Goal: Check status: Check status

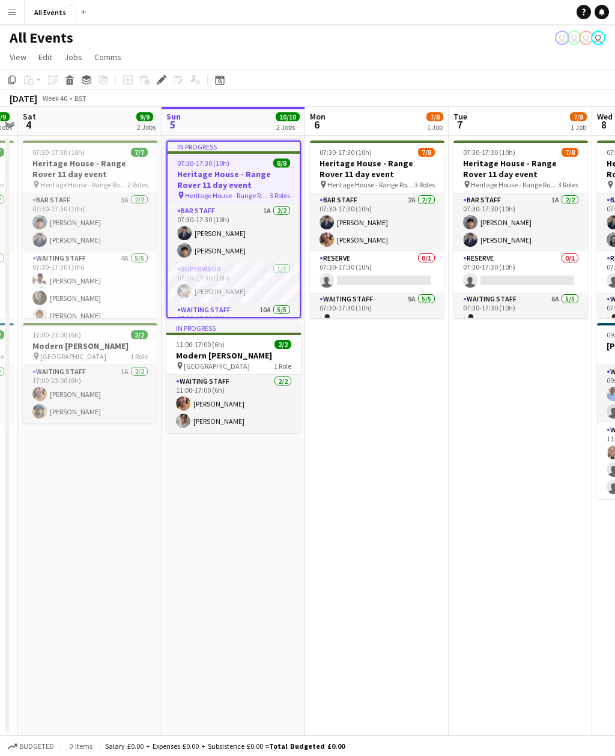
click at [15, 10] on app-icon "Menu" at bounding box center [12, 12] width 10 height 10
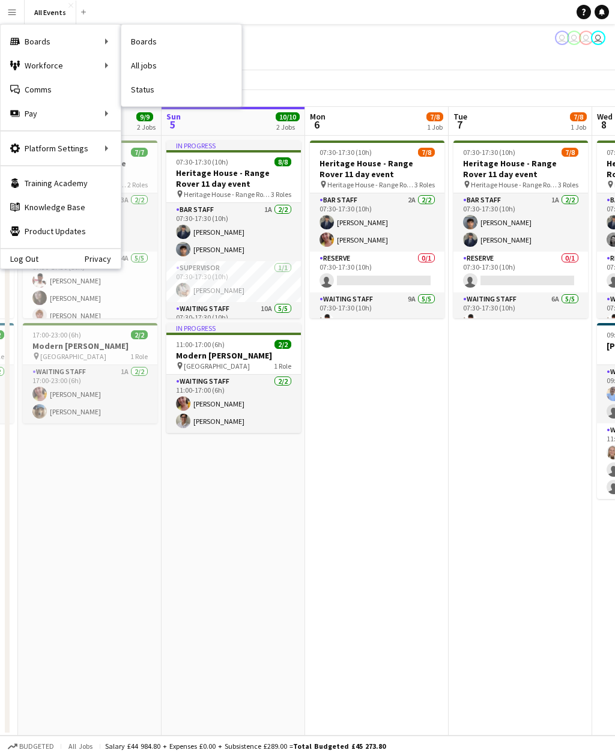
click at [153, 85] on link "Status" at bounding box center [181, 89] width 120 height 24
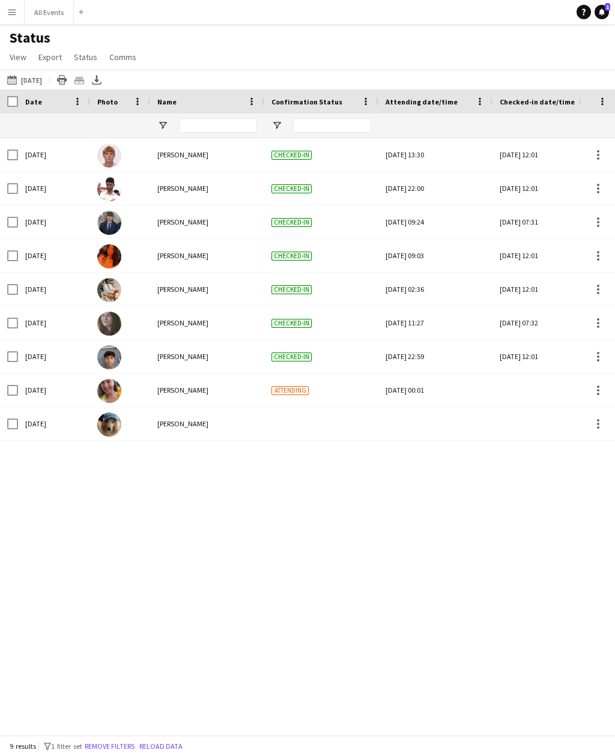
click at [40, 80] on button "This Week [DATE]" at bounding box center [25, 80] width 40 height 14
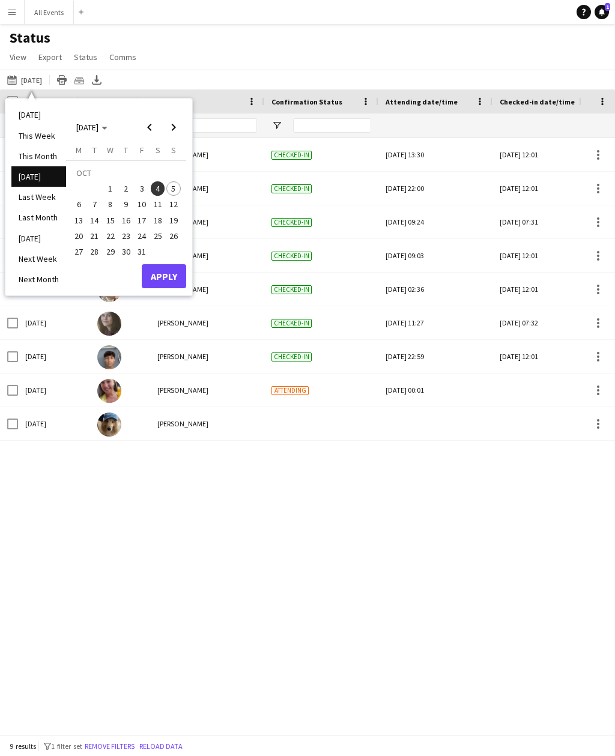
click at [37, 118] on li "[DATE]" at bounding box center [38, 114] width 55 height 20
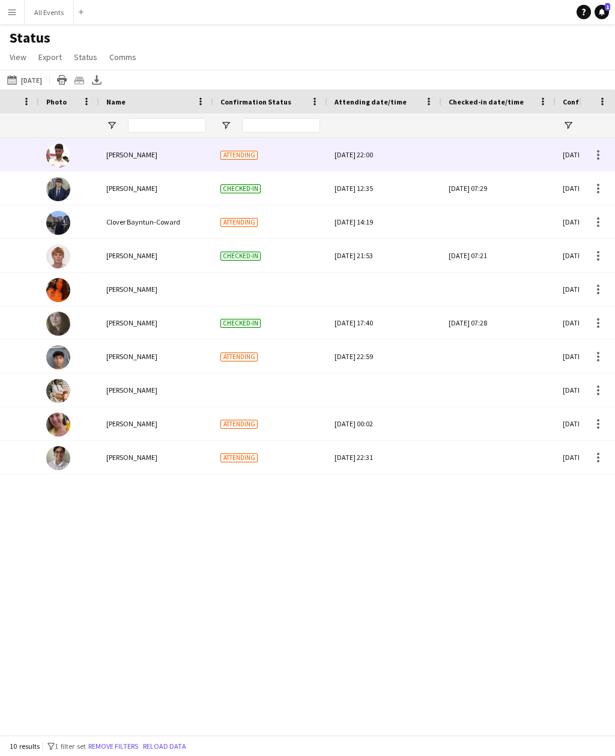
click at [480, 155] on div at bounding box center [499, 154] width 100 height 33
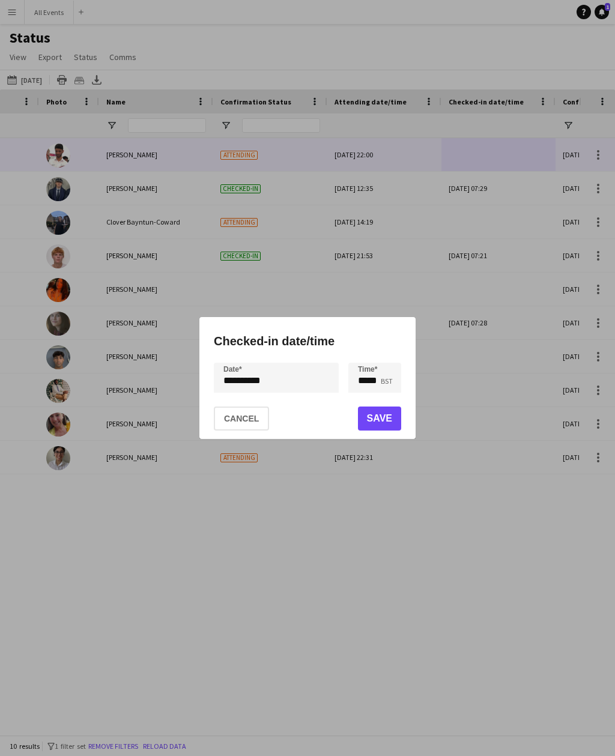
click at [389, 416] on button "Save" at bounding box center [379, 419] width 43 height 24
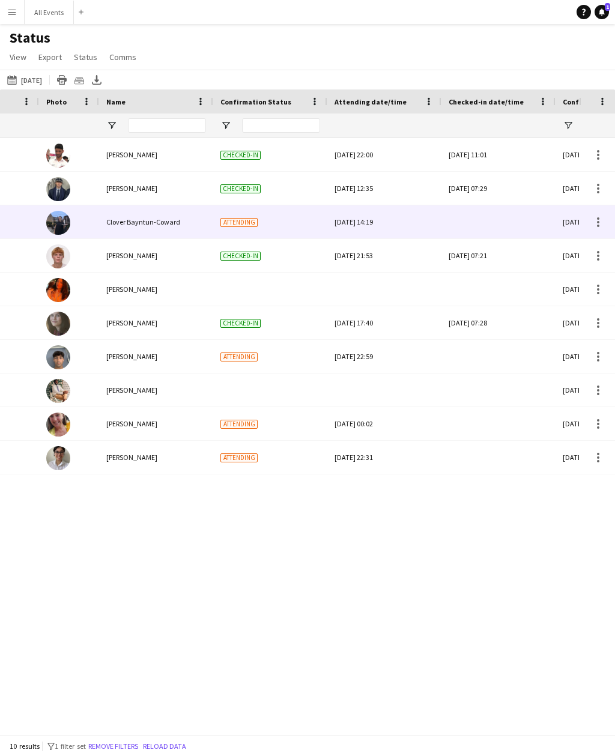
click at [494, 218] on div at bounding box center [499, 221] width 100 height 33
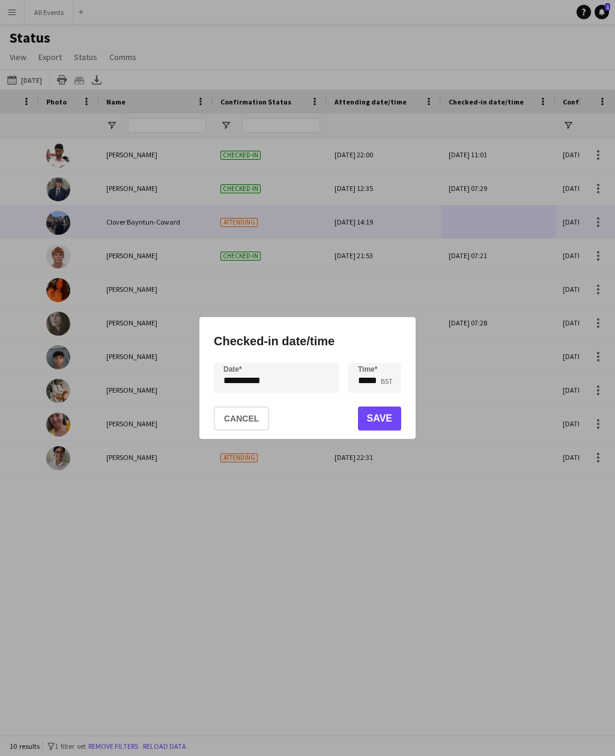
click at [384, 422] on button "Save" at bounding box center [379, 419] width 43 height 24
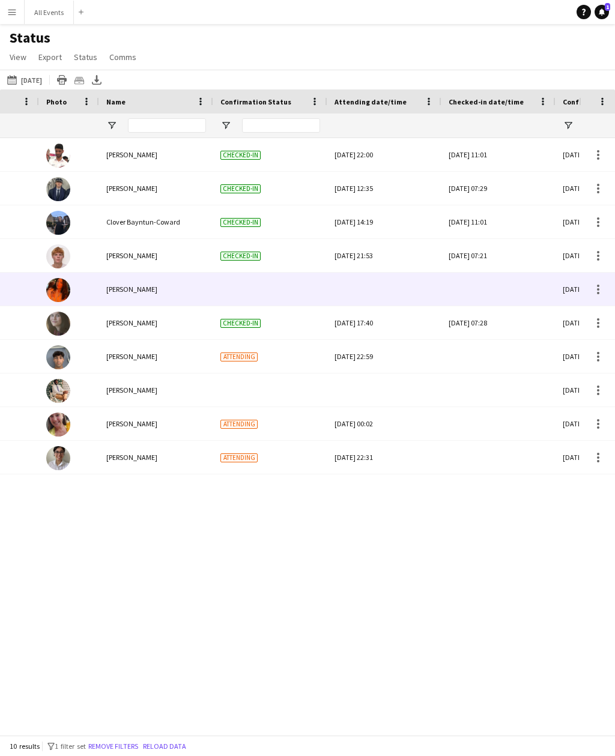
click at [501, 290] on div at bounding box center [499, 289] width 100 height 33
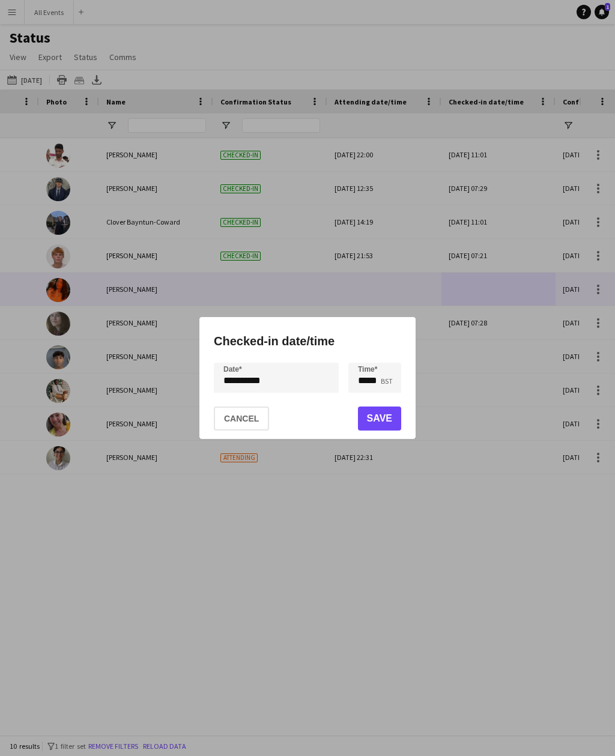
click at [395, 420] on button "Save" at bounding box center [379, 419] width 43 height 24
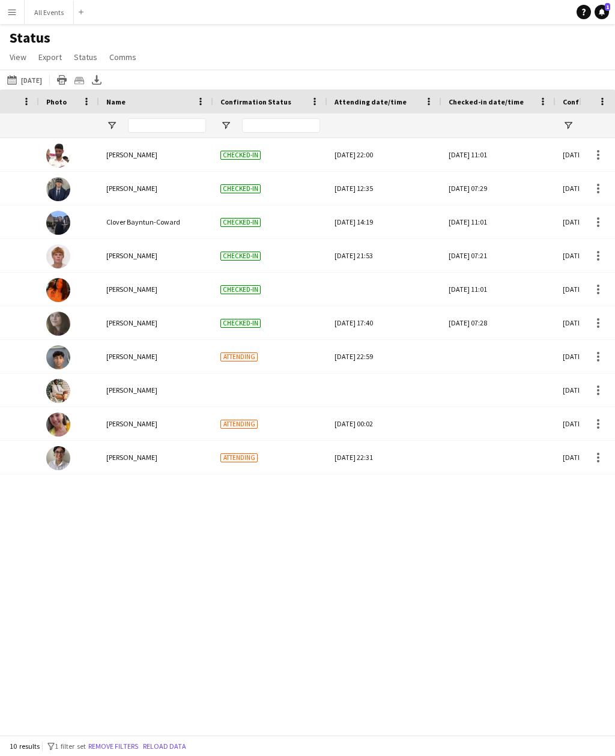
click at [495, 354] on div at bounding box center [499, 356] width 100 height 33
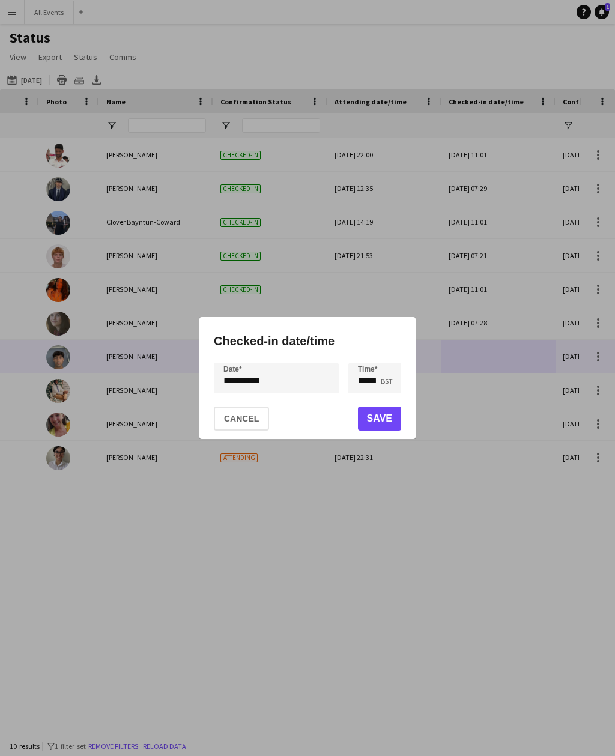
click at [398, 418] on button "Save" at bounding box center [379, 419] width 43 height 24
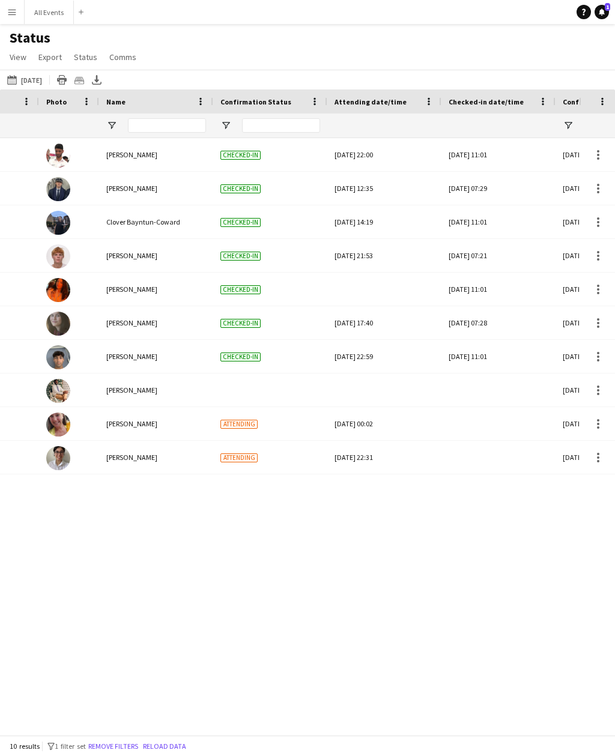
click at [491, 391] on div at bounding box center [499, 389] width 100 height 33
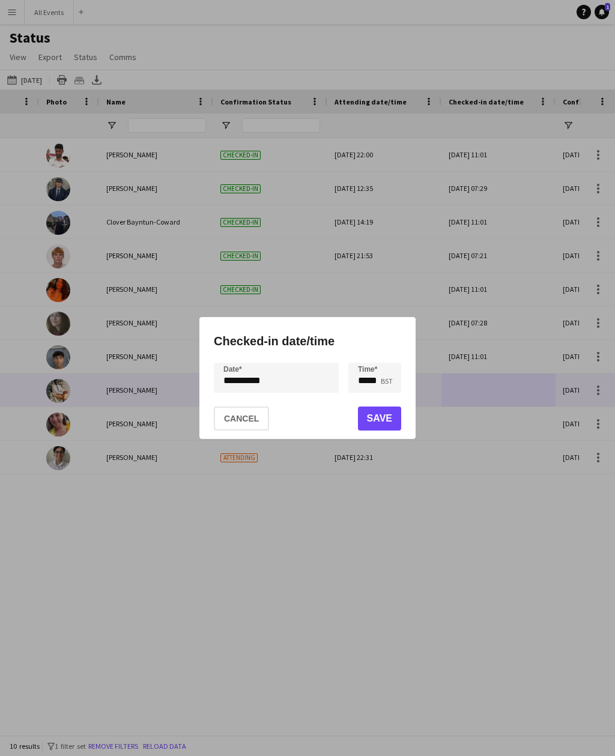
click at [399, 411] on button "Save" at bounding box center [379, 419] width 43 height 24
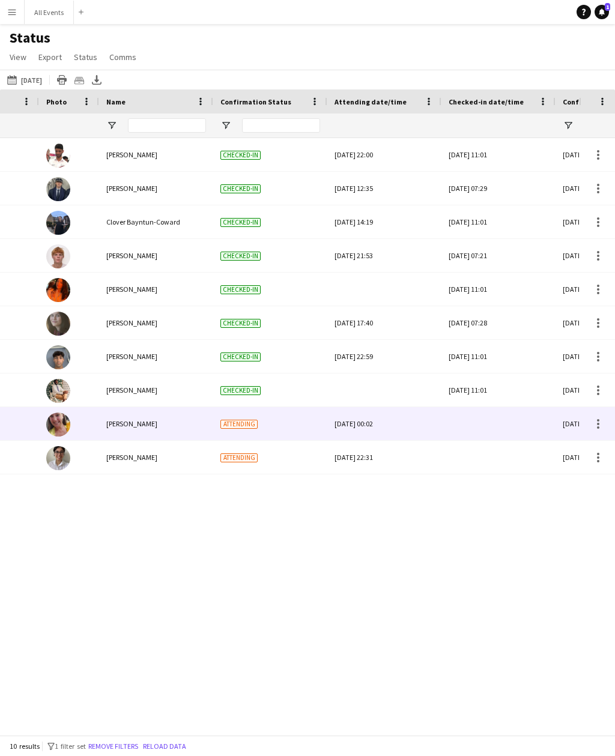
click at [455, 419] on div at bounding box center [499, 423] width 100 height 33
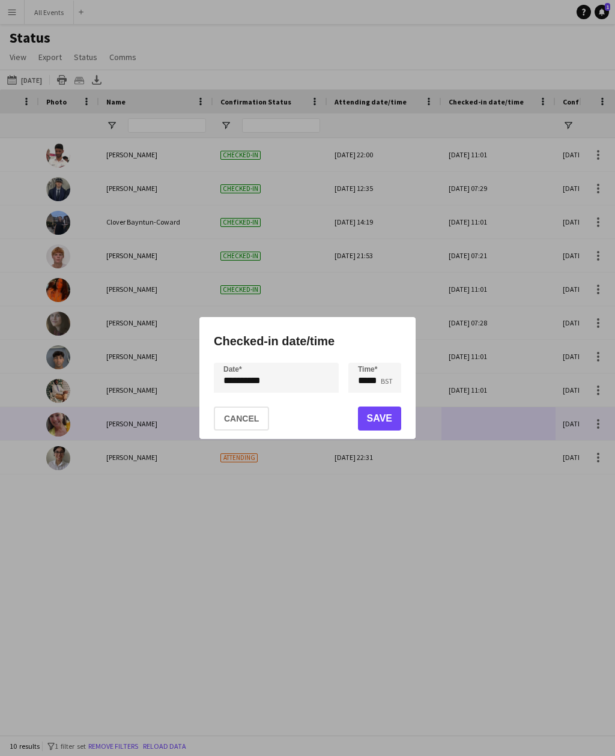
click at [387, 410] on button "Save" at bounding box center [379, 419] width 43 height 24
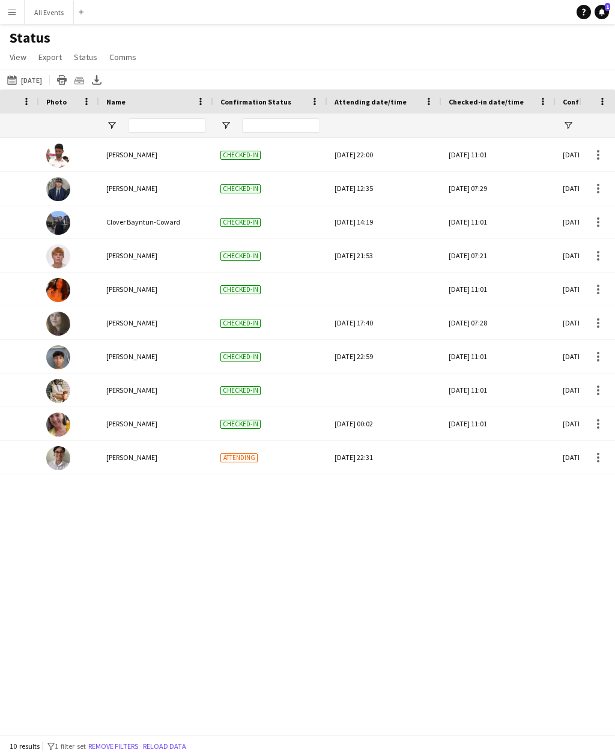
click at [597, 14] on link "Notifications 1" at bounding box center [601, 12] width 14 height 14
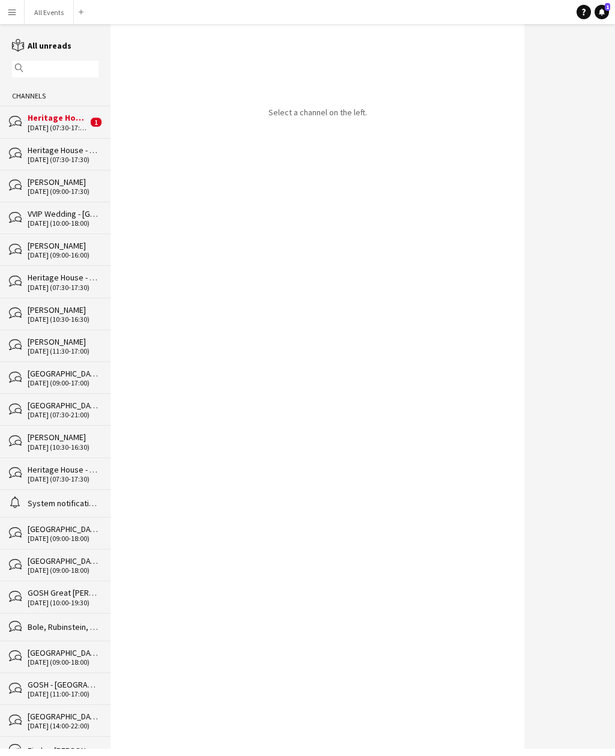
click at [53, 130] on div "[DATE] (07:30-17:30)" at bounding box center [58, 128] width 60 height 8
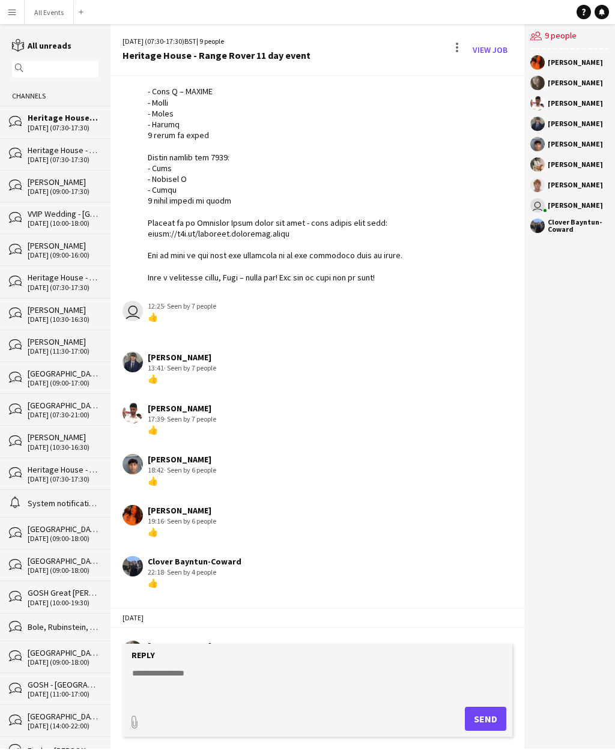
scroll to position [339, 0]
